Goal: Use online tool/utility

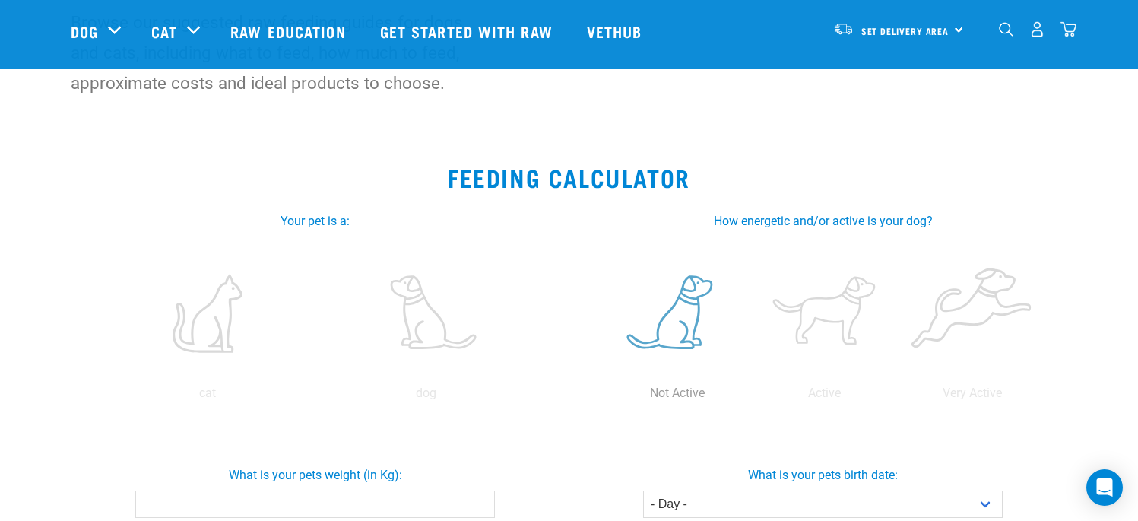
scroll to position [228, 0]
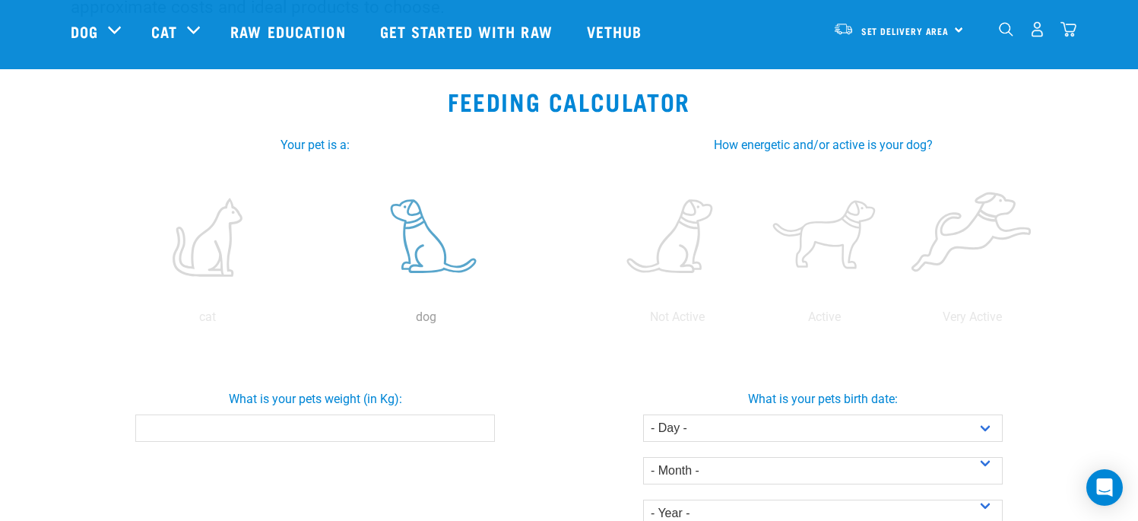
click at [433, 260] on label at bounding box center [426, 237] width 212 height 129
click at [317, 321] on input "radio" at bounding box center [317, 321] width 0 height 0
click at [379, 426] on input "What is your pets weight (in Kg):" at bounding box center [315, 427] width 360 height 27
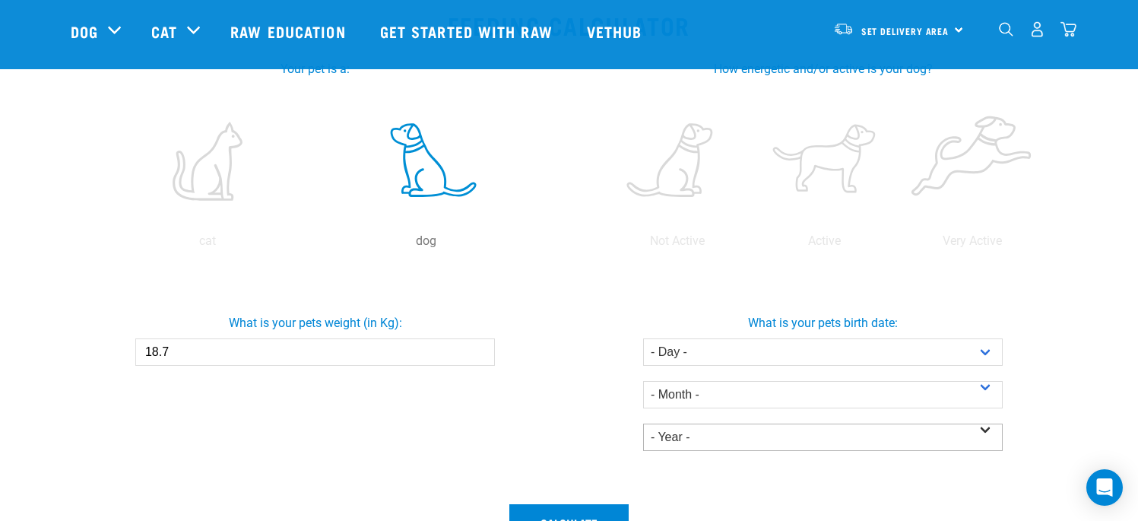
scroll to position [380, 0]
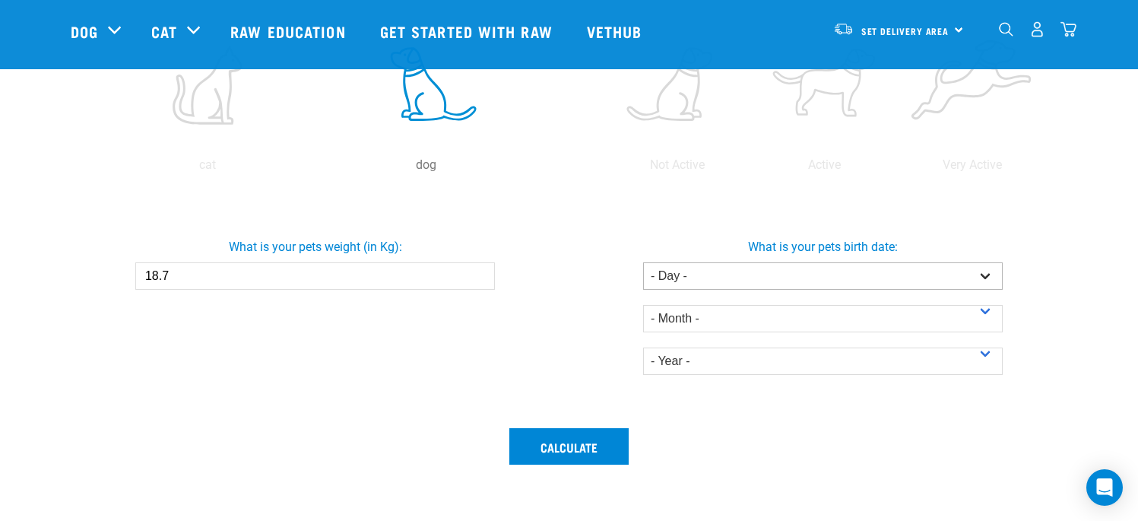
type input "18.7"
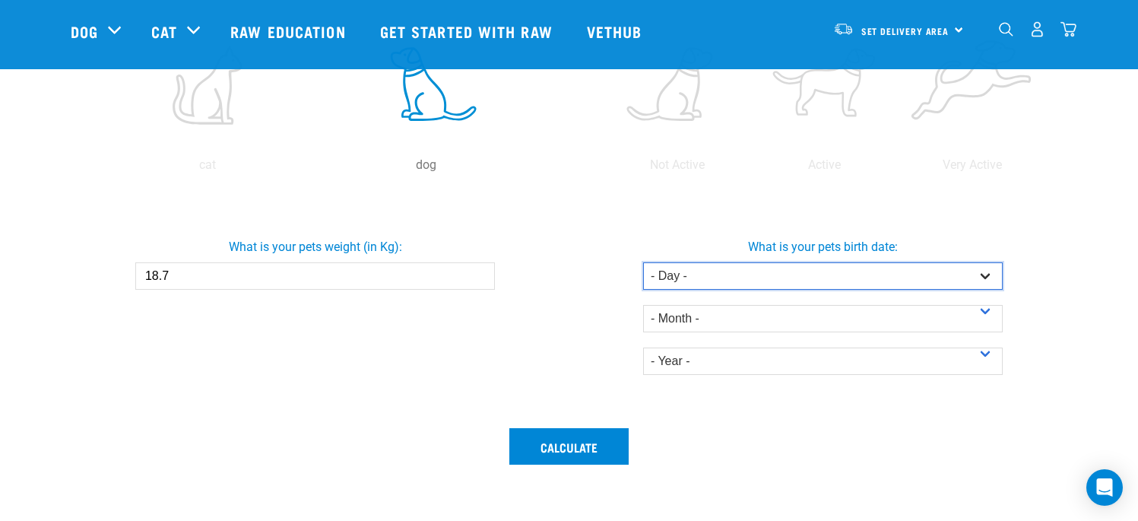
click at [701, 279] on select "- Day - 1 2 3 4 5 6 7 8 9 10 11 12 13 14 15 16 17 18 19 20 21 22 23 24 25 26 27" at bounding box center [823, 275] width 360 height 27
select select "21"
click at [643, 262] on select "- Day - 1 2 3 4 5 6 7 8 9 10 11 12 13 14 15 16 17 18 19 20 21 22 23 24 25 26 27" at bounding box center [823, 275] width 360 height 27
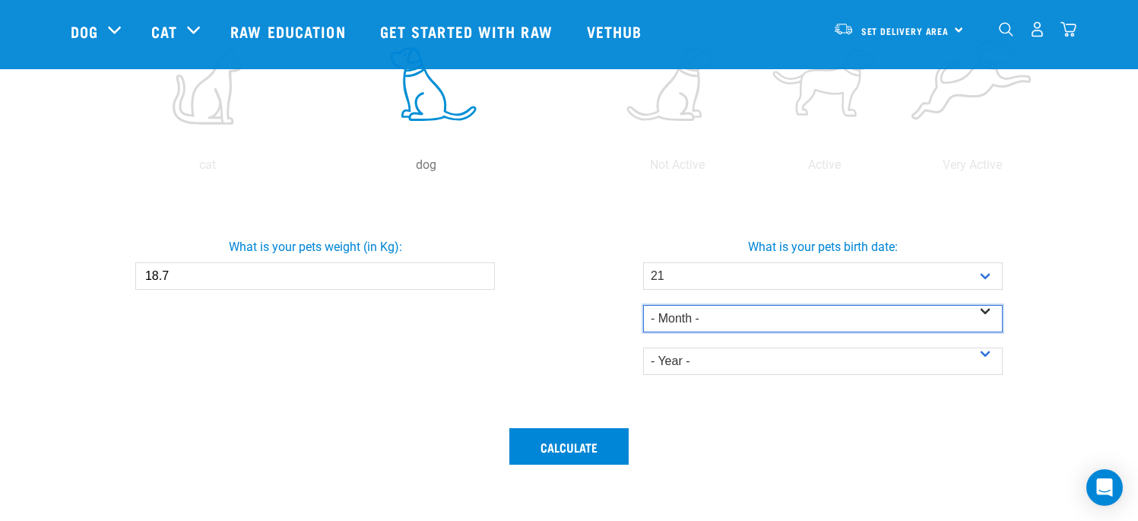
click at [691, 309] on select "- Month - January February March April May June July August September October N…" at bounding box center [823, 318] width 360 height 27
select select "January"
click at [643, 305] on select "- Month - January February March April May June July August September October N…" at bounding box center [823, 318] width 360 height 27
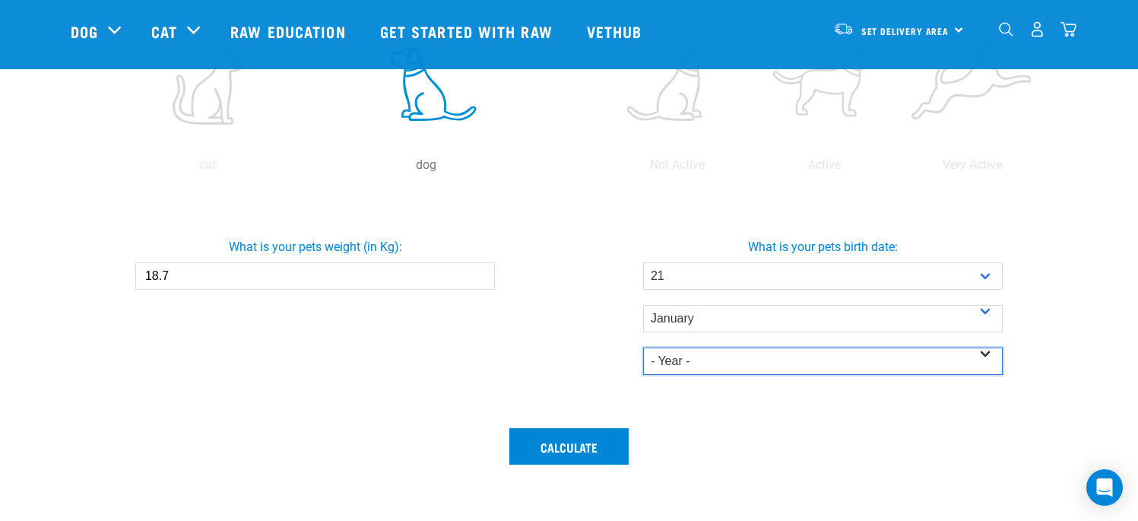
click at [686, 355] on select "- Year - 2025 2024 2023 2022 2021 2020 2019 2018 2017 2016 2015 2014" at bounding box center [823, 360] width 360 height 27
select select "2025"
click at [643, 347] on select "- Year - 2025 2024 2023 2022 2021 2020 2019 2018 2017 2016 2015 2014" at bounding box center [823, 360] width 360 height 27
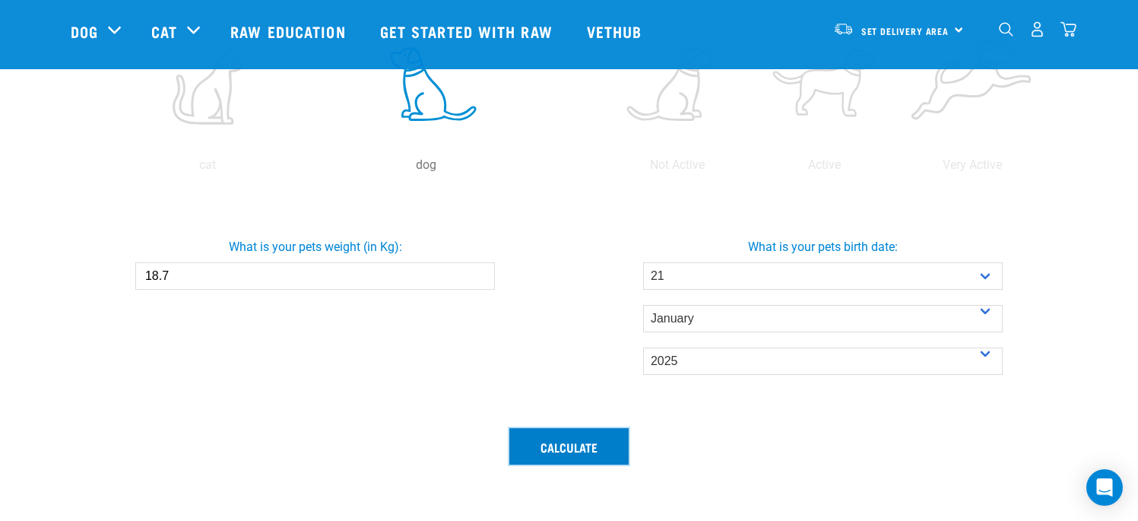
click at [544, 450] on button "Calculate" at bounding box center [568, 446] width 119 height 36
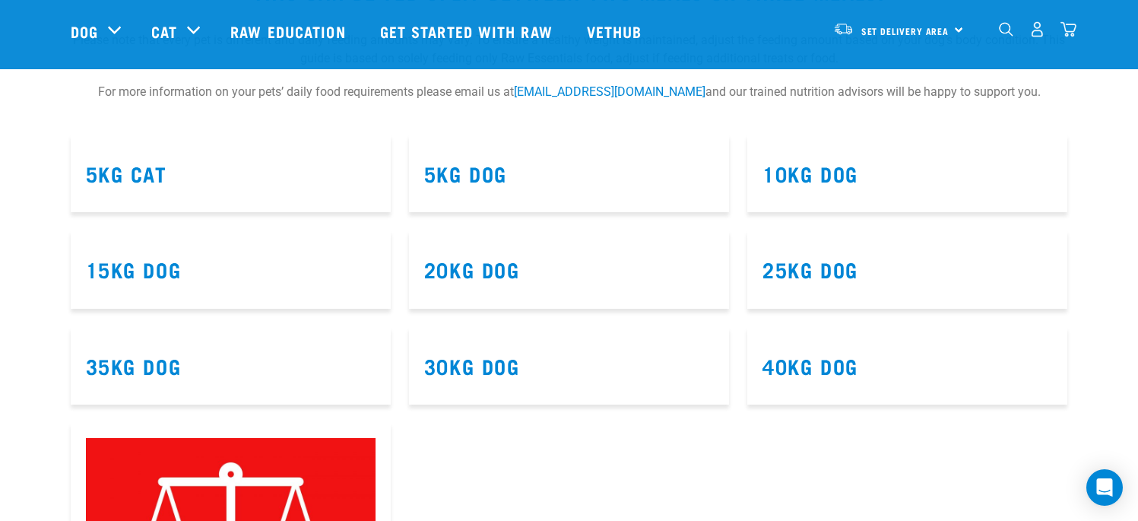
scroll to position [988, 0]
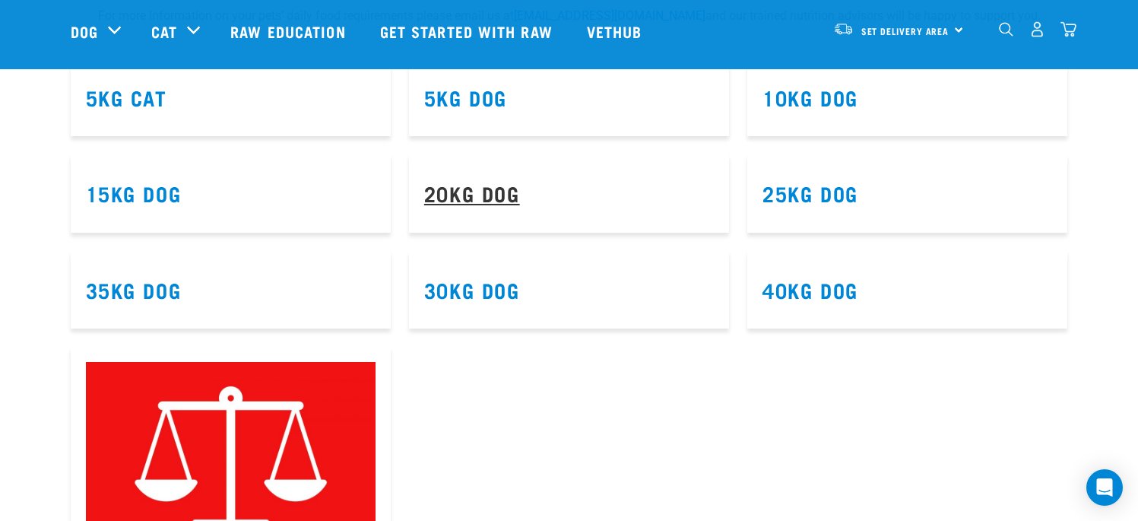
click at [490, 187] on link "20kg Dog" at bounding box center [472, 192] width 96 height 11
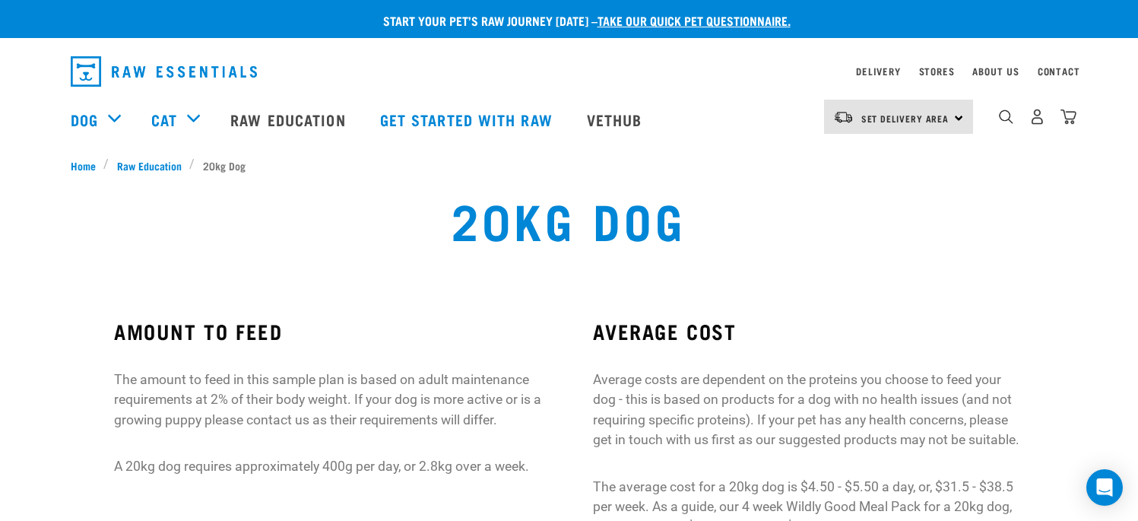
scroll to position [76, 0]
